Goal: Task Accomplishment & Management: Complete application form

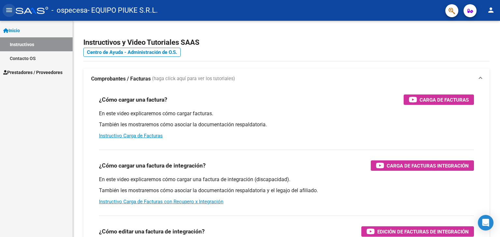
click at [9, 11] on mat-icon "menu" at bounding box center [9, 10] width 8 height 8
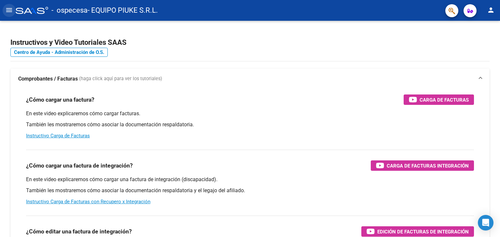
click at [9, 11] on mat-icon "menu" at bounding box center [9, 10] width 8 height 8
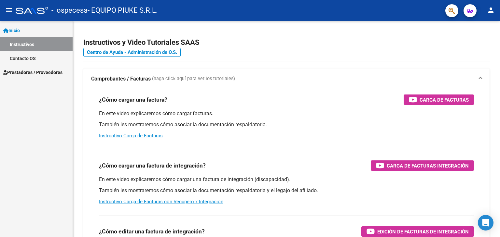
click at [35, 71] on span "Prestadores / Proveedores" at bounding box center [32, 72] width 59 height 7
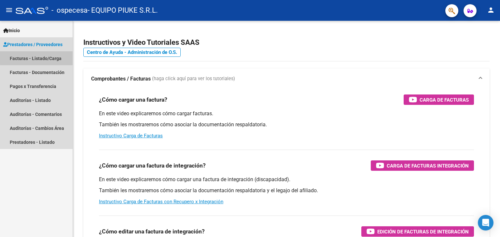
click at [56, 56] on link "Facturas - Listado/Carga" at bounding box center [36, 58] width 73 height 14
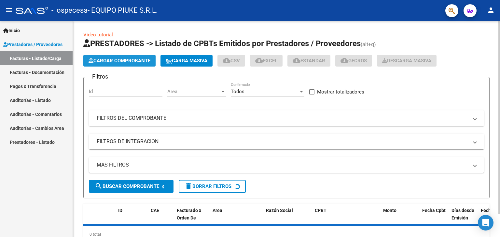
click at [130, 60] on span "Cargar Comprobante" at bounding box center [119, 61] width 62 height 6
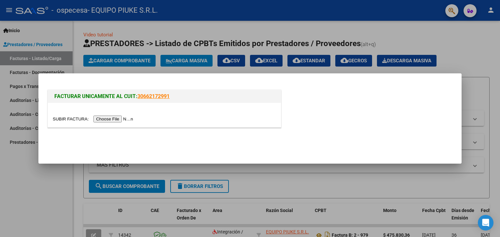
click at [119, 120] on input "file" at bounding box center [94, 119] width 82 height 7
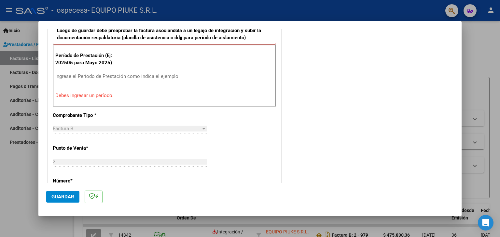
scroll to position [186, 0]
click at [128, 74] on input "Ingrese el Período de Prestación como indica el ejemplo" at bounding box center [130, 76] width 150 height 6
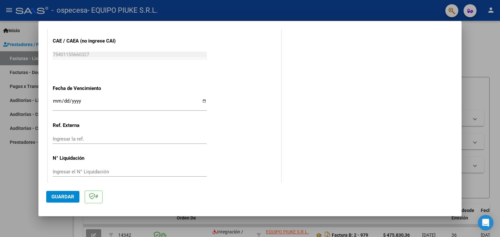
scroll to position [417, 0]
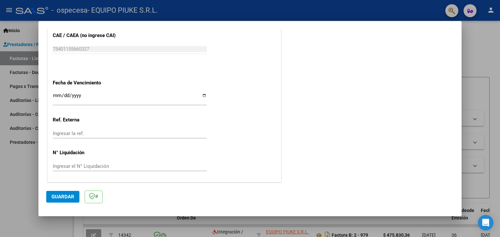
type input "202509"
click at [63, 196] on span "Guardar" at bounding box center [62, 197] width 23 height 6
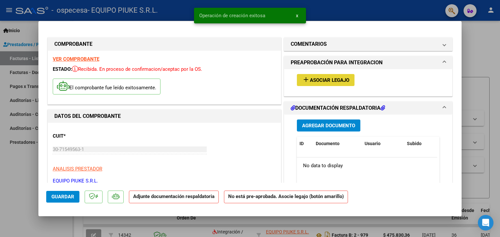
click at [320, 82] on span "Asociar Legajo" at bounding box center [329, 80] width 39 height 6
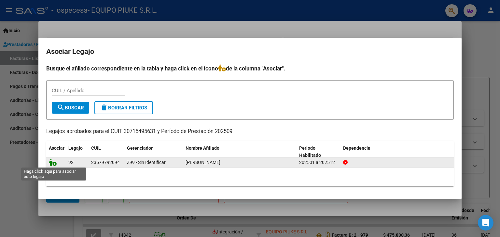
click at [53, 164] on icon at bounding box center [53, 162] width 8 height 7
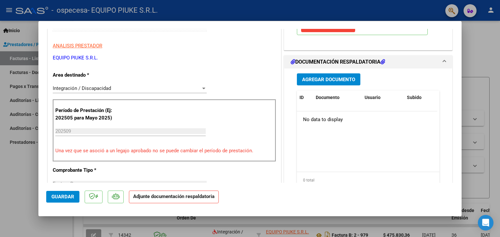
scroll to position [124, 0]
click at [328, 79] on span "Agregar Documento" at bounding box center [328, 79] width 53 height 6
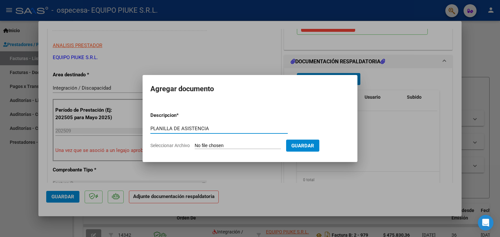
type input "PLANILLA DE ASISTENCIA"
click at [242, 145] on input "Seleccionar Archivo" at bounding box center [237, 146] width 86 height 6
type input "C:\fakepath\ZUCCHI GIANNA ASISTENCIA [DATE].pdf"
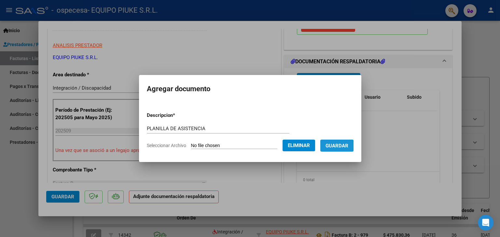
click at [341, 146] on span "Guardar" at bounding box center [336, 146] width 23 height 6
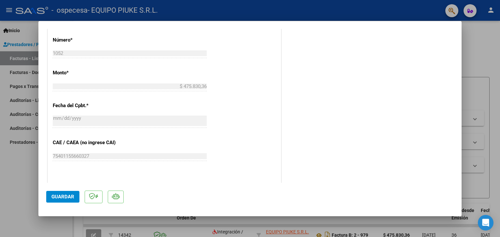
scroll to position [427, 0]
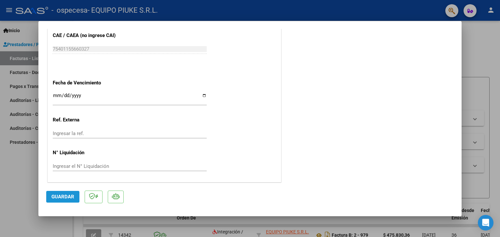
click at [67, 196] on span "Guardar" at bounding box center [62, 197] width 23 height 6
click at [481, 48] on div at bounding box center [250, 118] width 500 height 237
type input "$ 0,00"
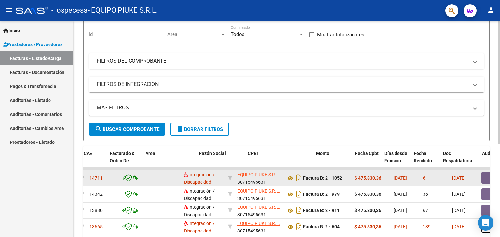
scroll to position [0, 0]
